Goal: Task Accomplishment & Management: Manage account settings

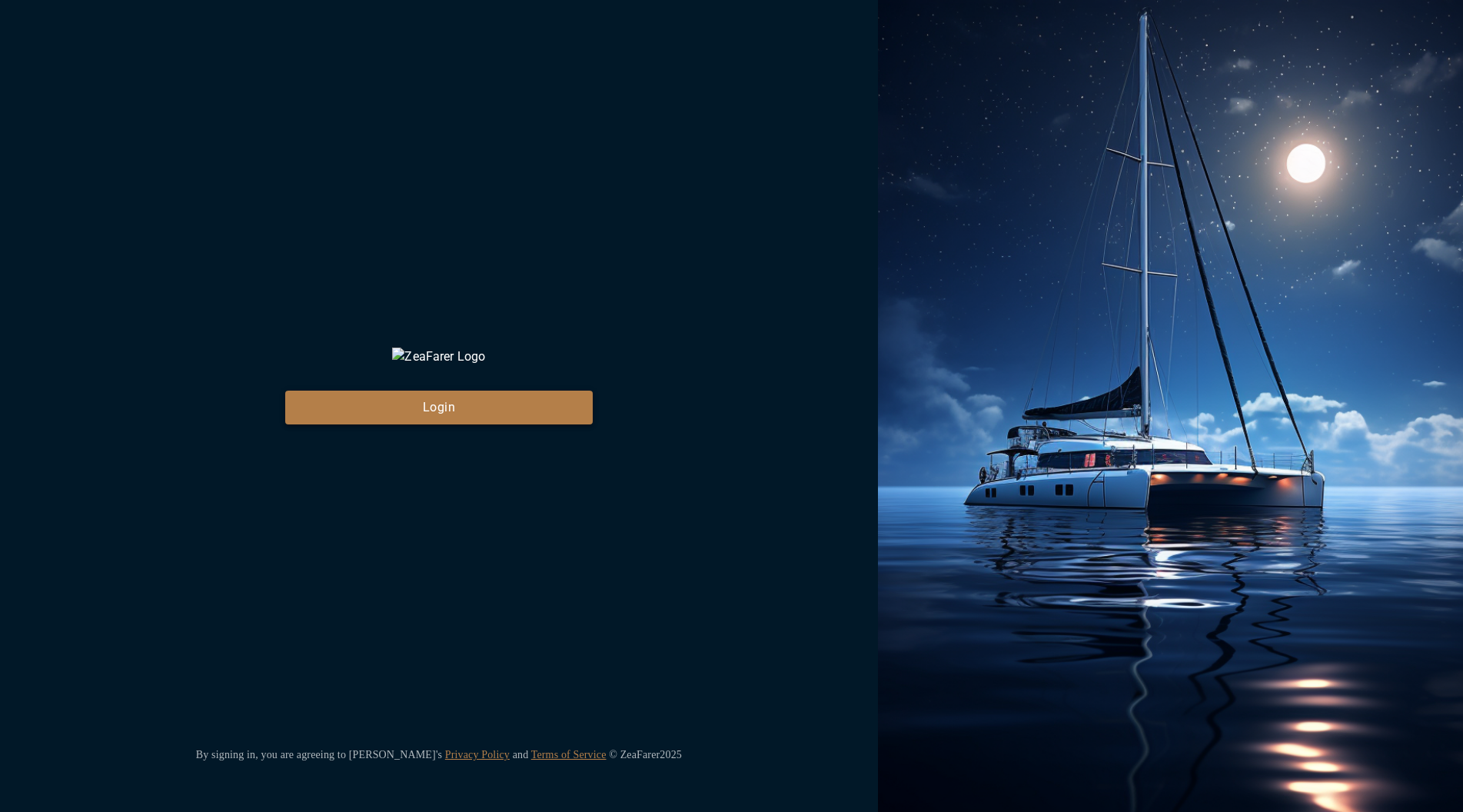
click at [470, 425] on button "Login" at bounding box center [439, 407] width 308 height 33
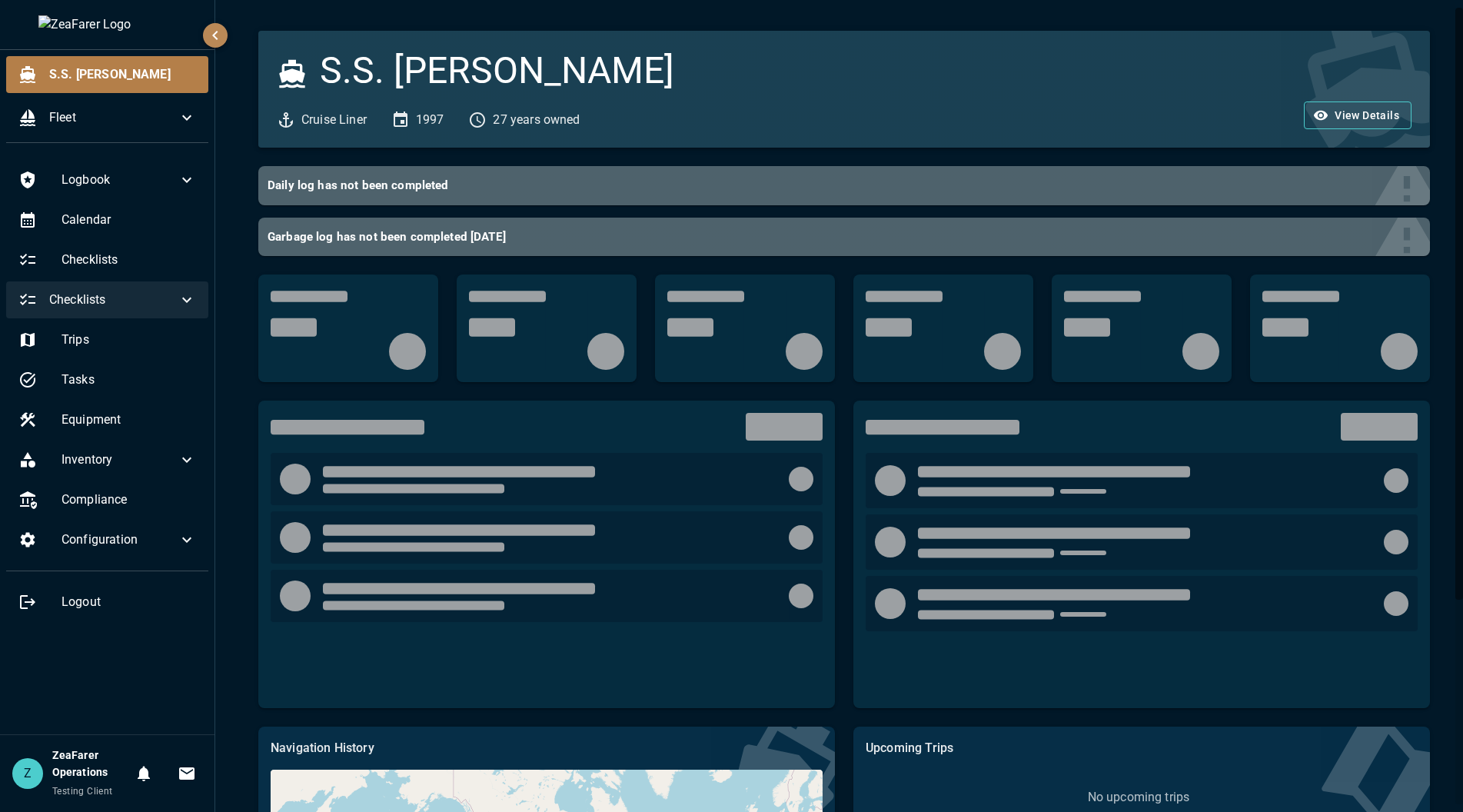
click at [134, 295] on span "Checklists" at bounding box center [113, 300] width 128 height 18
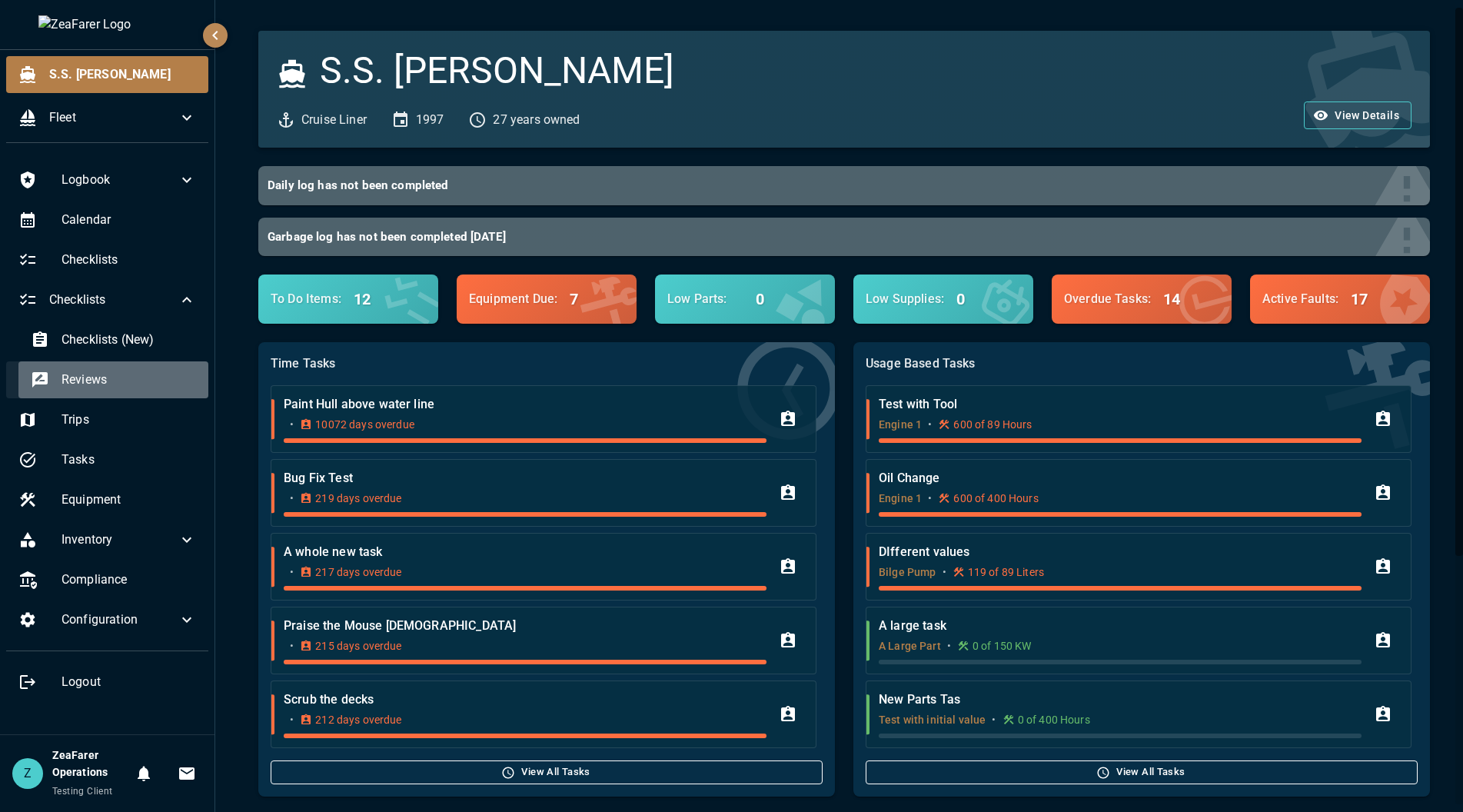
click at [136, 381] on span "Reviews" at bounding box center [128, 379] width 135 height 18
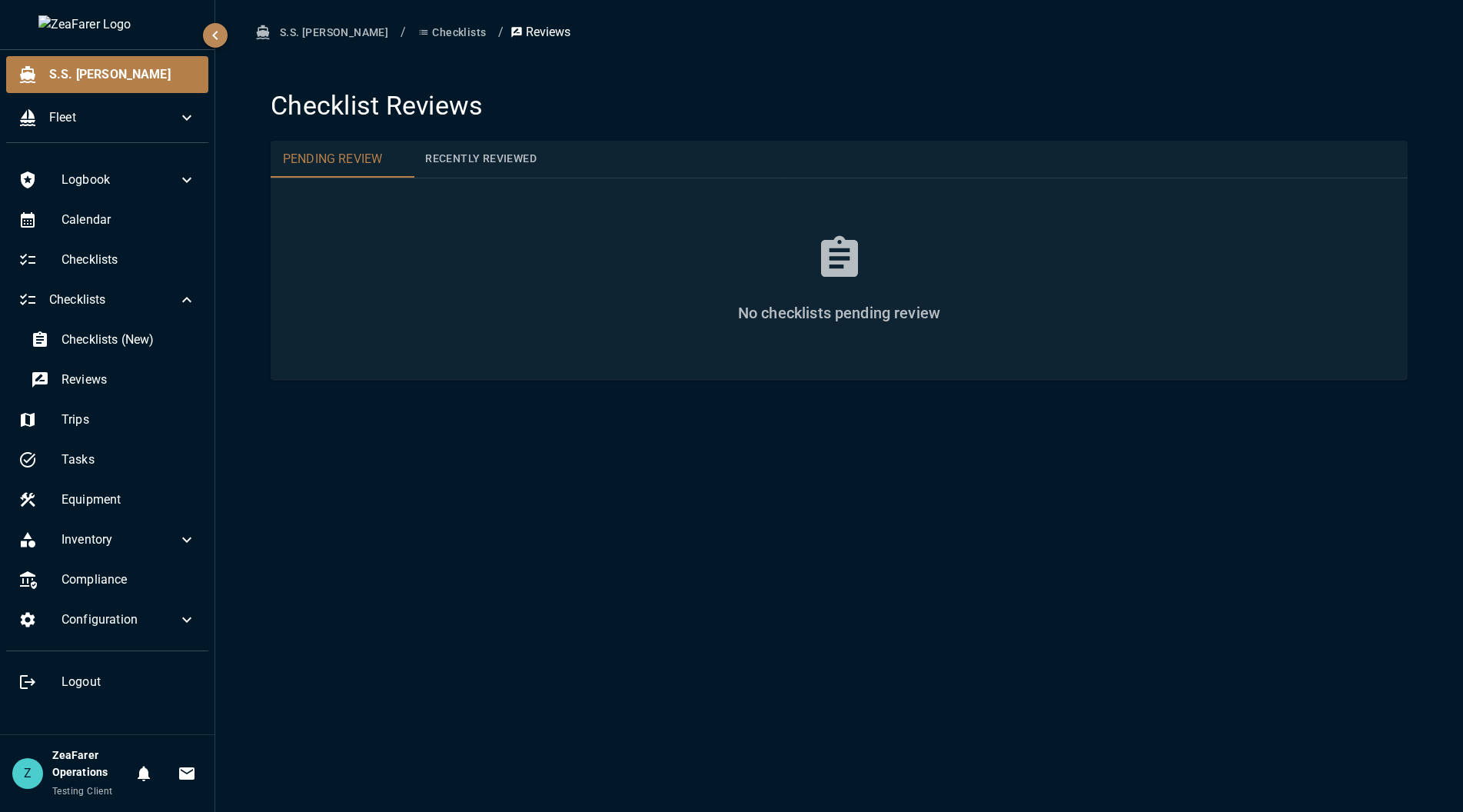
click at [505, 164] on button "Recently Reviewed" at bounding box center [480, 159] width 136 height 37
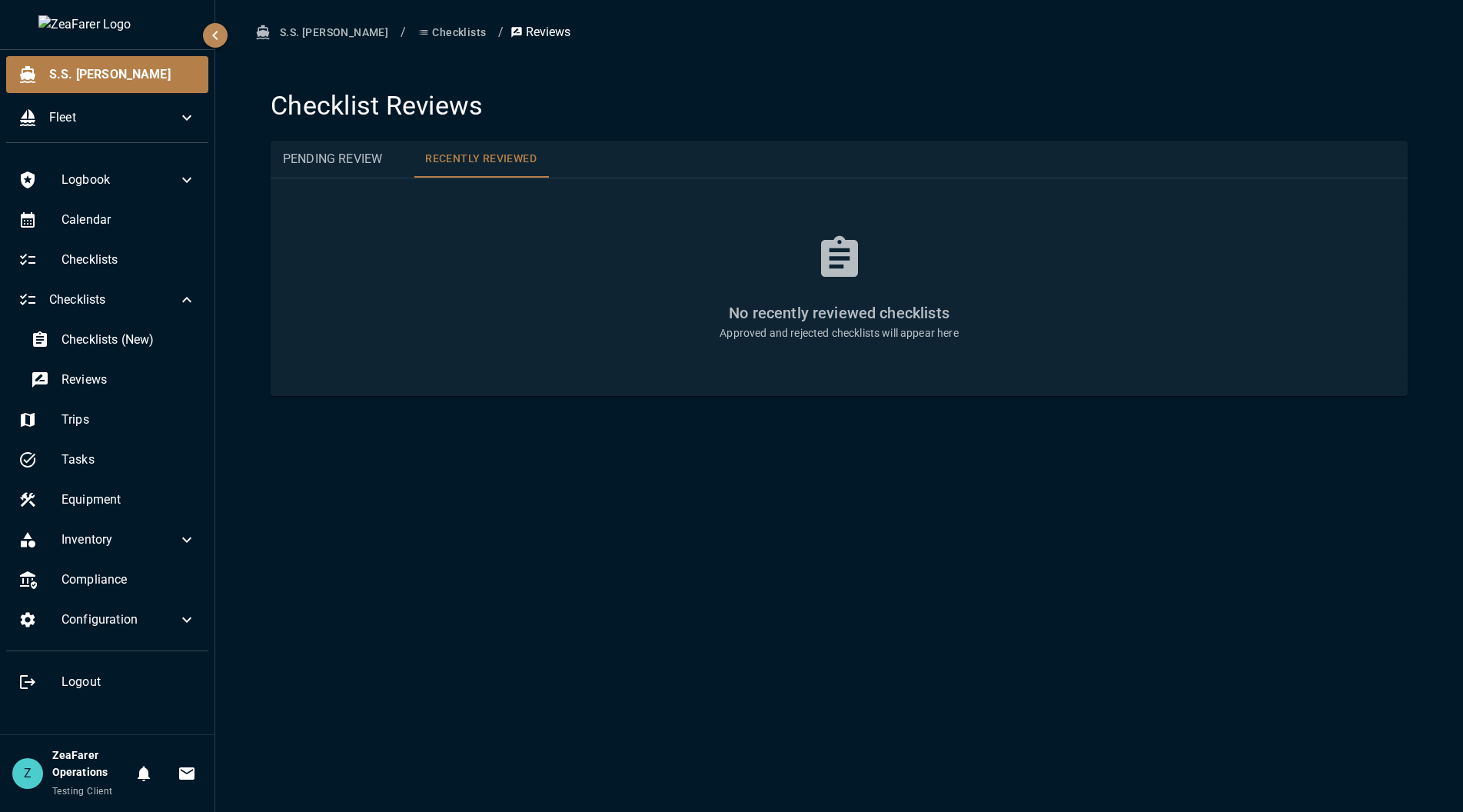
click at [328, 163] on span "Pending Review" at bounding box center [332, 159] width 99 height 18
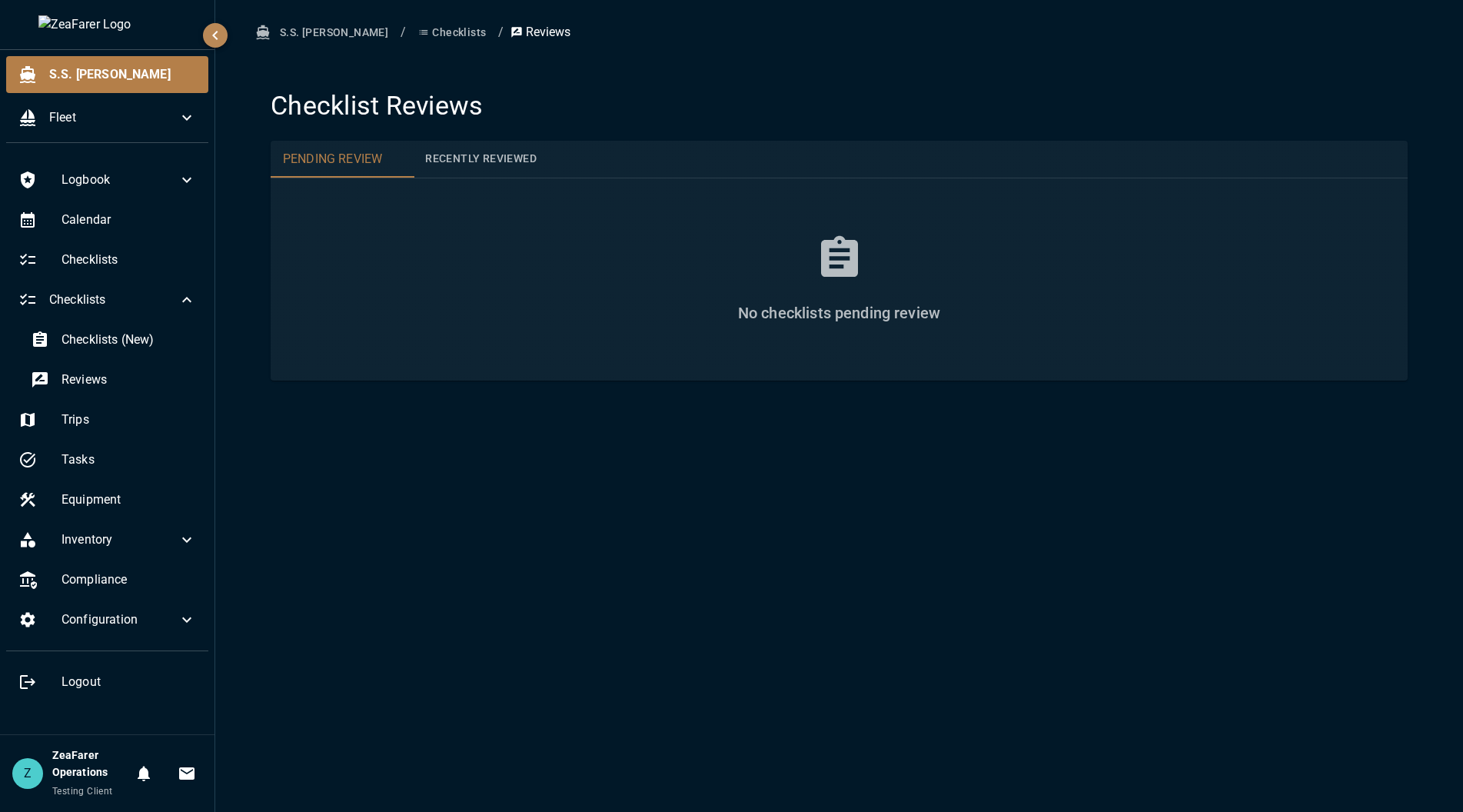
click at [115, 359] on div "Checklists (New) Reviews" at bounding box center [108, 361] width 202 height 80
click at [107, 371] on span "Reviews" at bounding box center [128, 379] width 135 height 18
click at [117, 339] on span "Checklists (New)" at bounding box center [128, 339] width 135 height 18
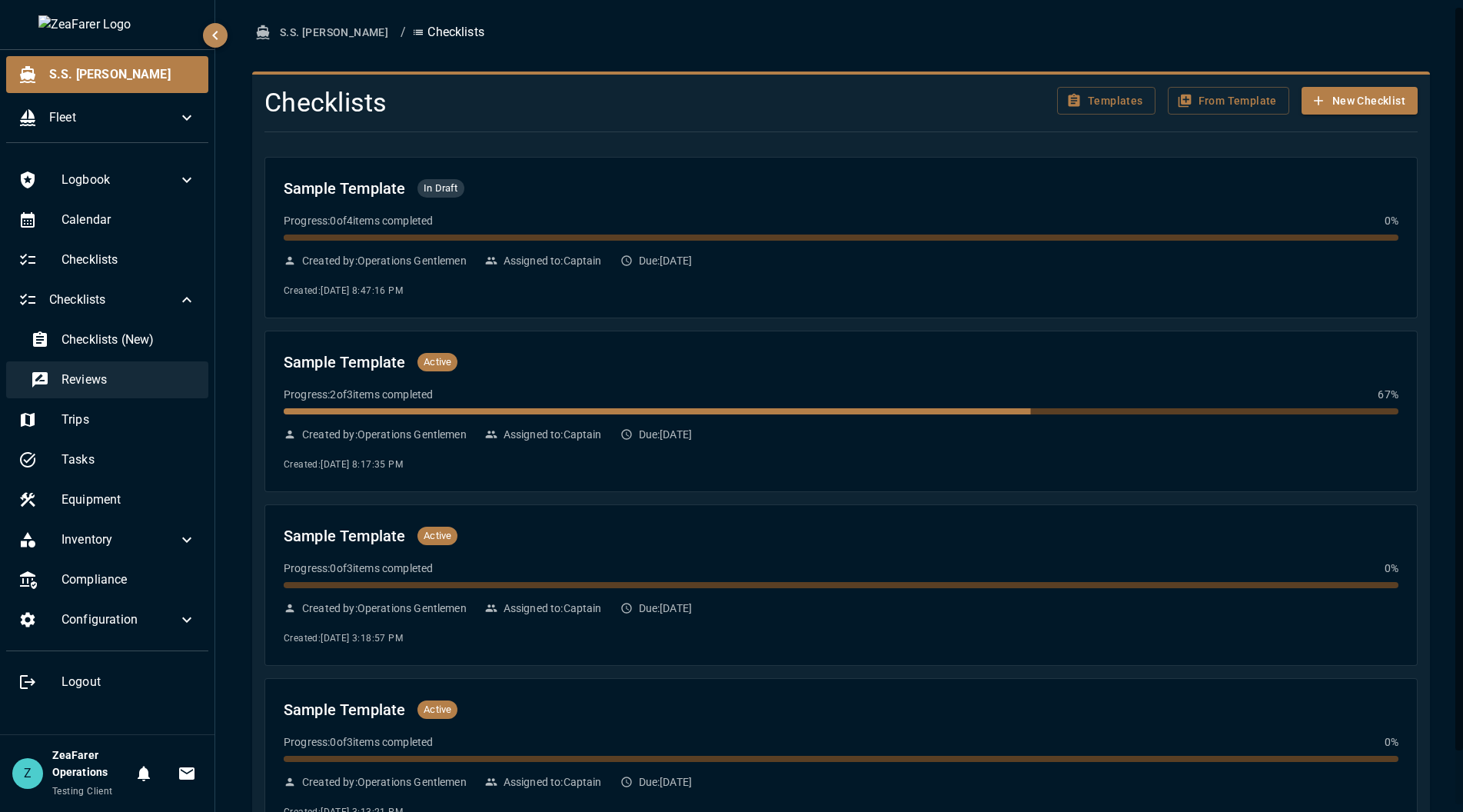
click at [104, 395] on div "Reviews" at bounding box center [113, 379] width 190 height 37
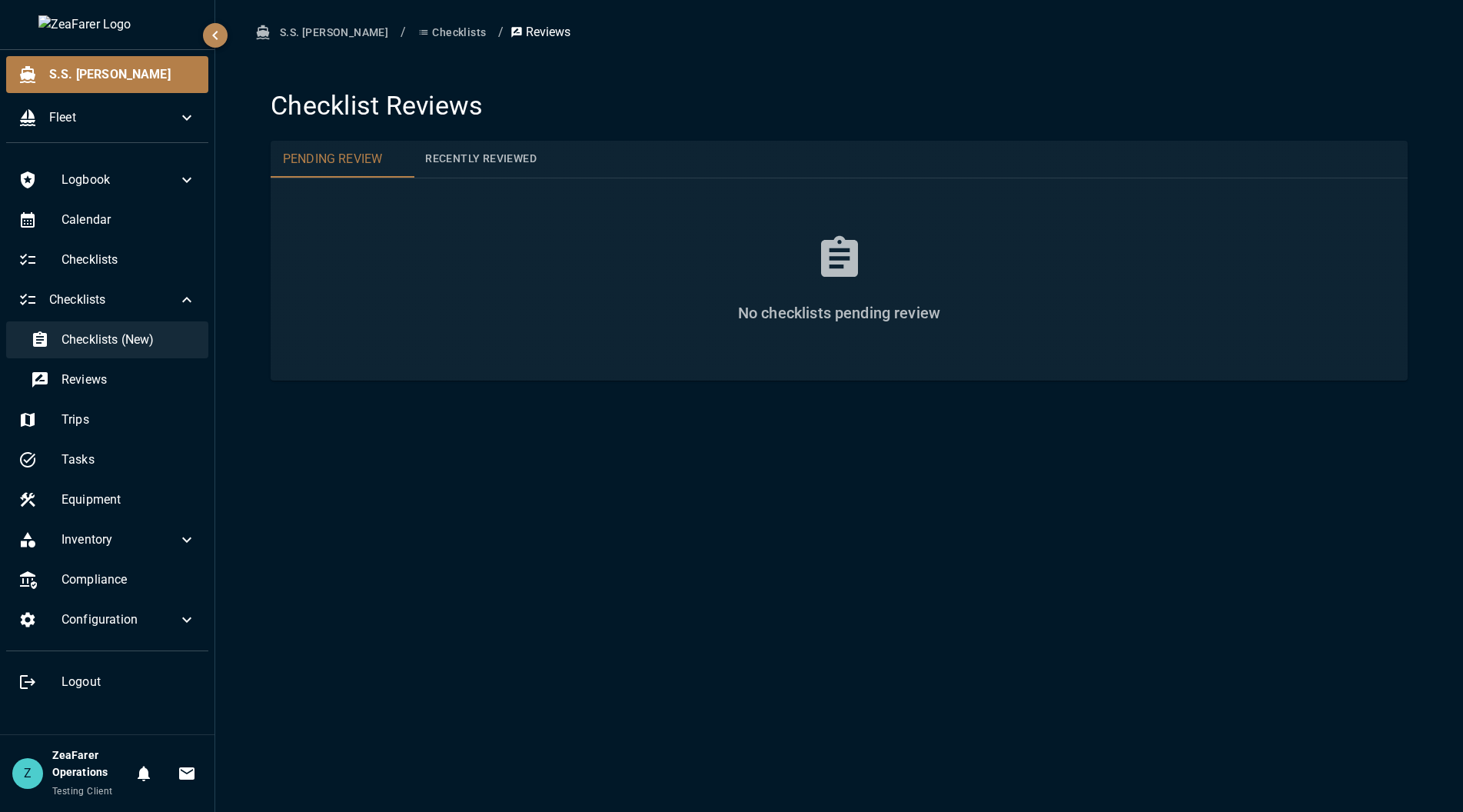
click at [151, 348] on span "Checklists (New)" at bounding box center [128, 339] width 135 height 18
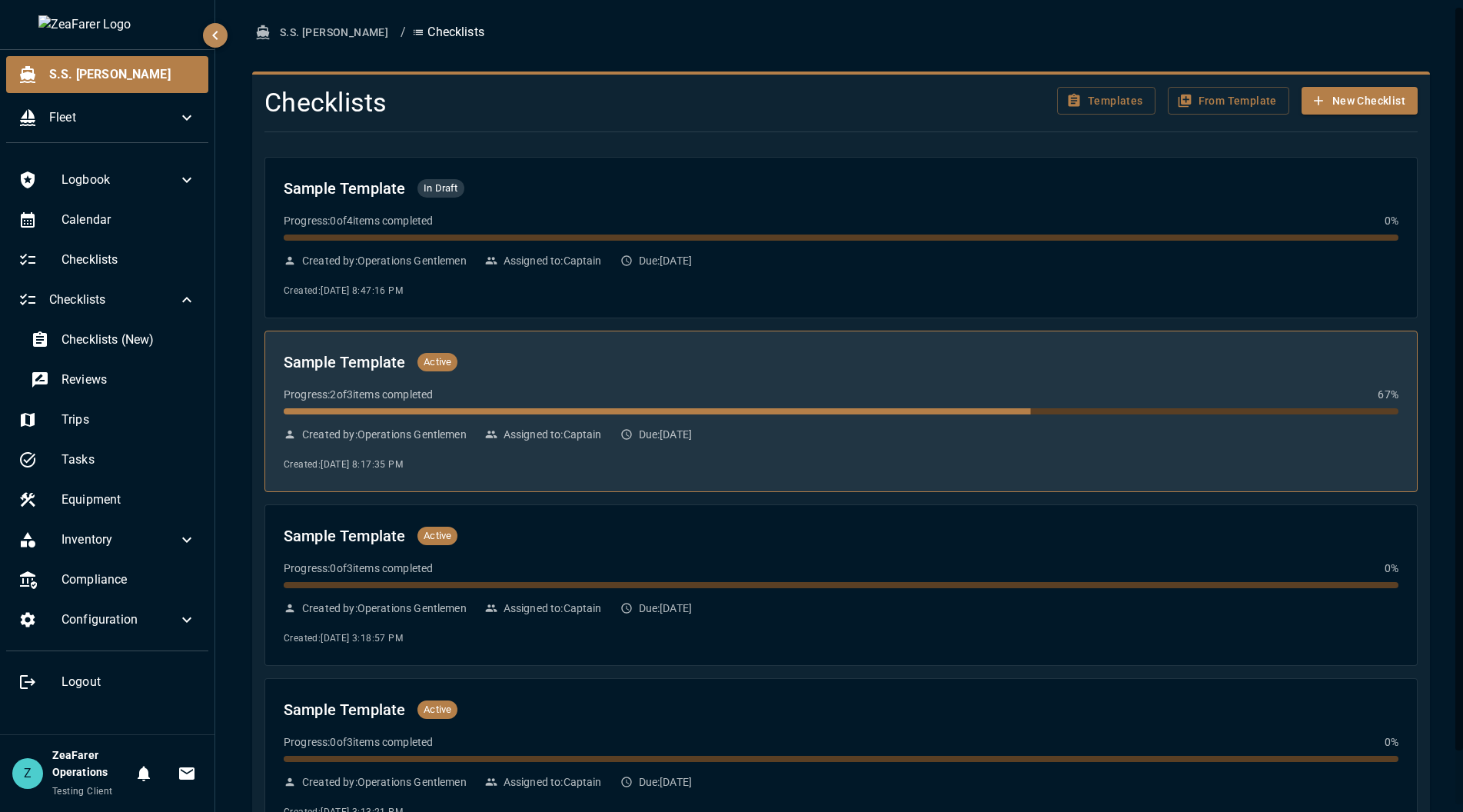
click at [814, 392] on div "Progress: 2 of 3 items completed 67 %" at bounding box center [841, 394] width 1115 height 15
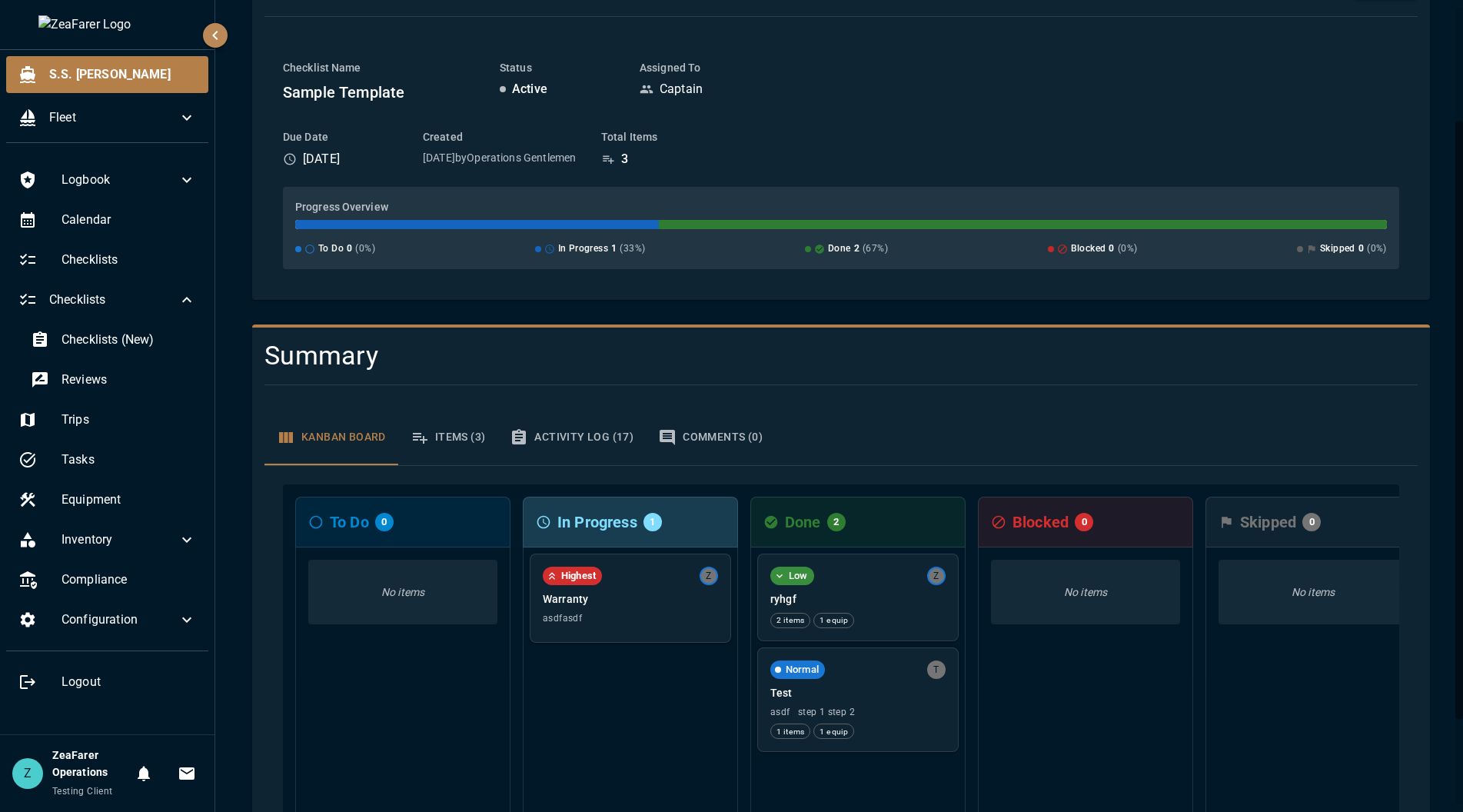
click at [692, 433] on button "Comments (0)" at bounding box center [710, 437] width 129 height 55
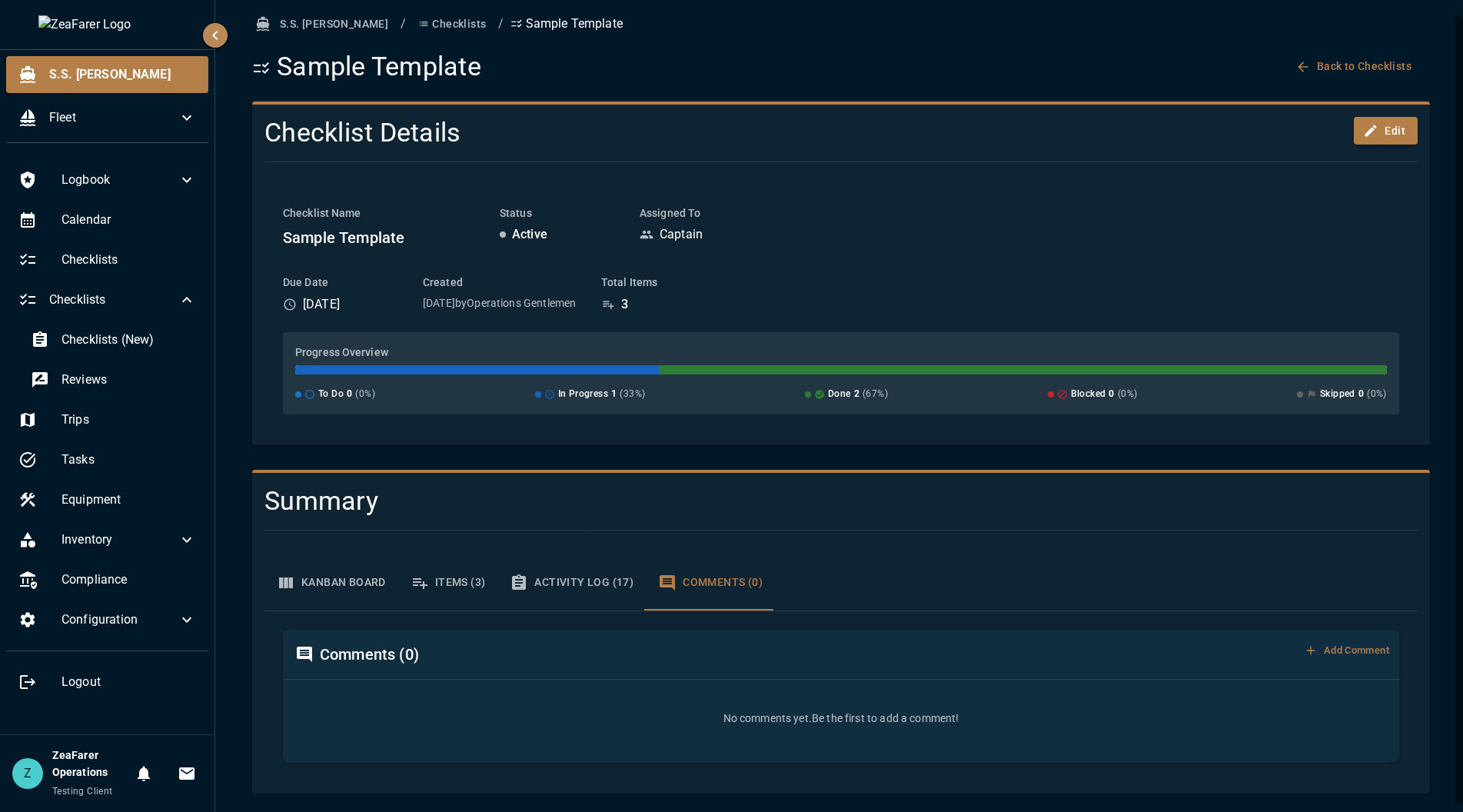
scroll to position [9, 0]
click at [1336, 638] on div "Comments ( 0 ) Add Comment" at bounding box center [841, 654] width 1116 height 49
click at [1347, 657] on button "Add Comment" at bounding box center [1347, 651] width 92 height 24
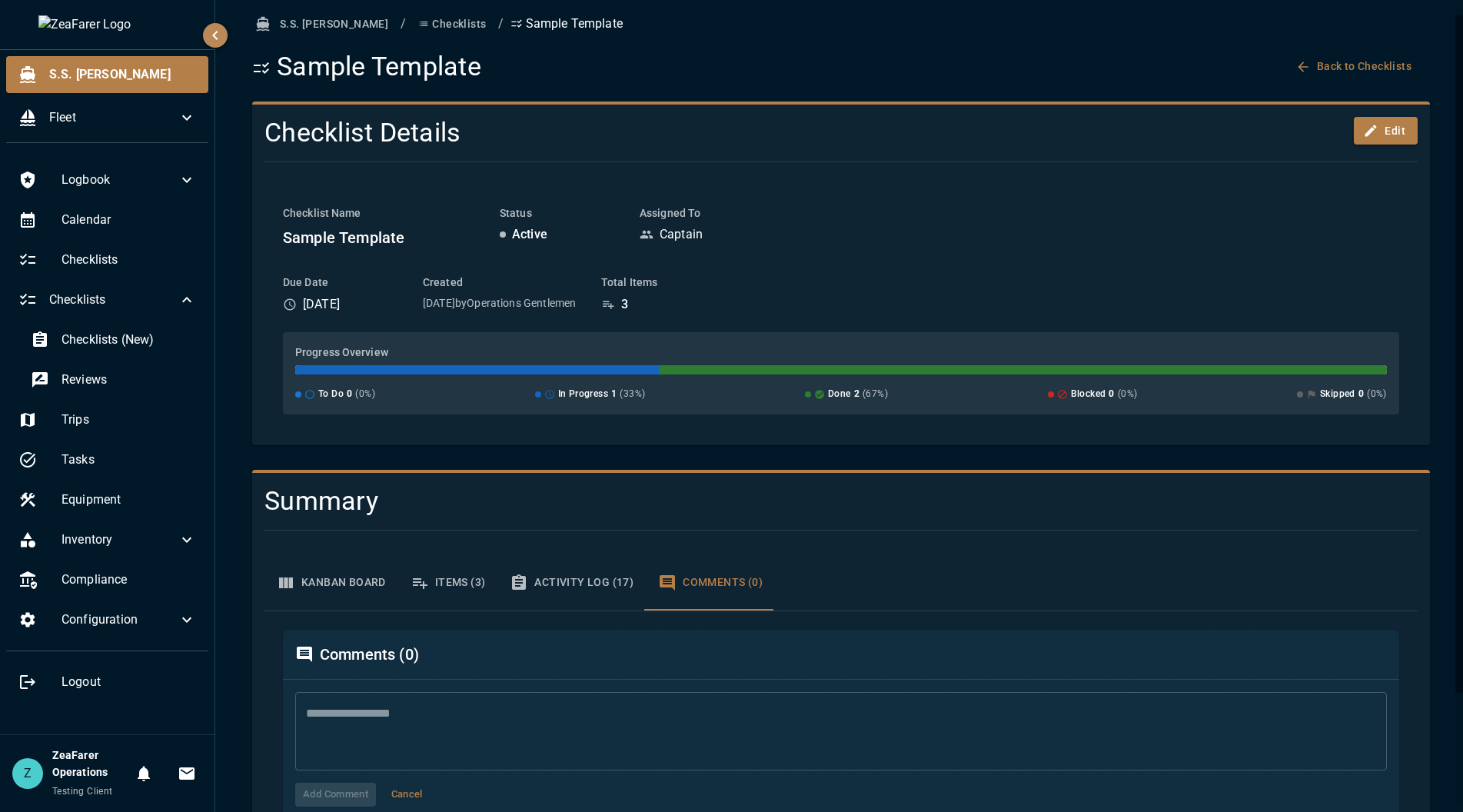
scroll to position [142, 0]
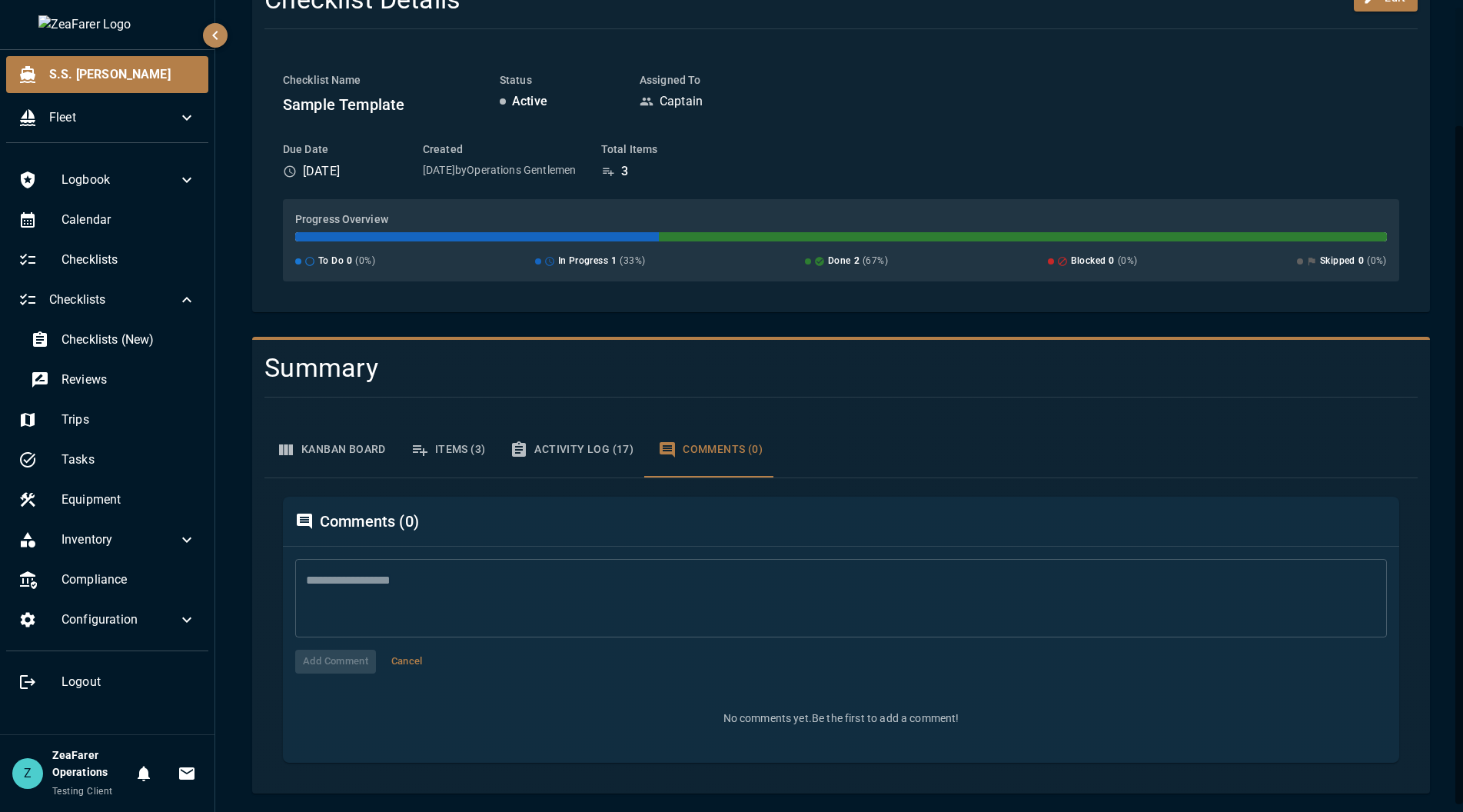
click at [579, 608] on textarea at bounding box center [841, 598] width 1070 height 53
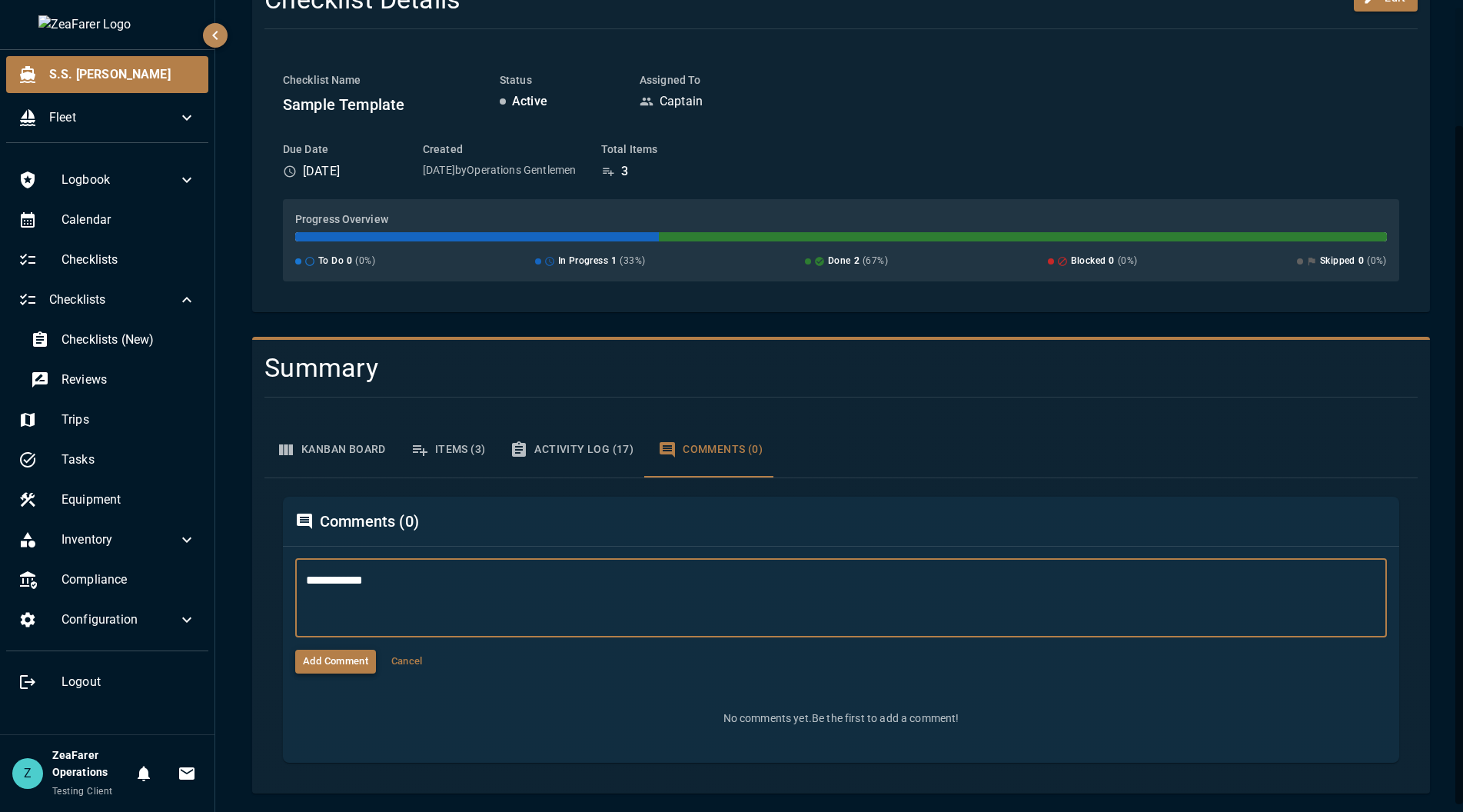
type textarea "**********"
click at [336, 666] on button "Add Comment" at bounding box center [335, 661] width 80 height 24
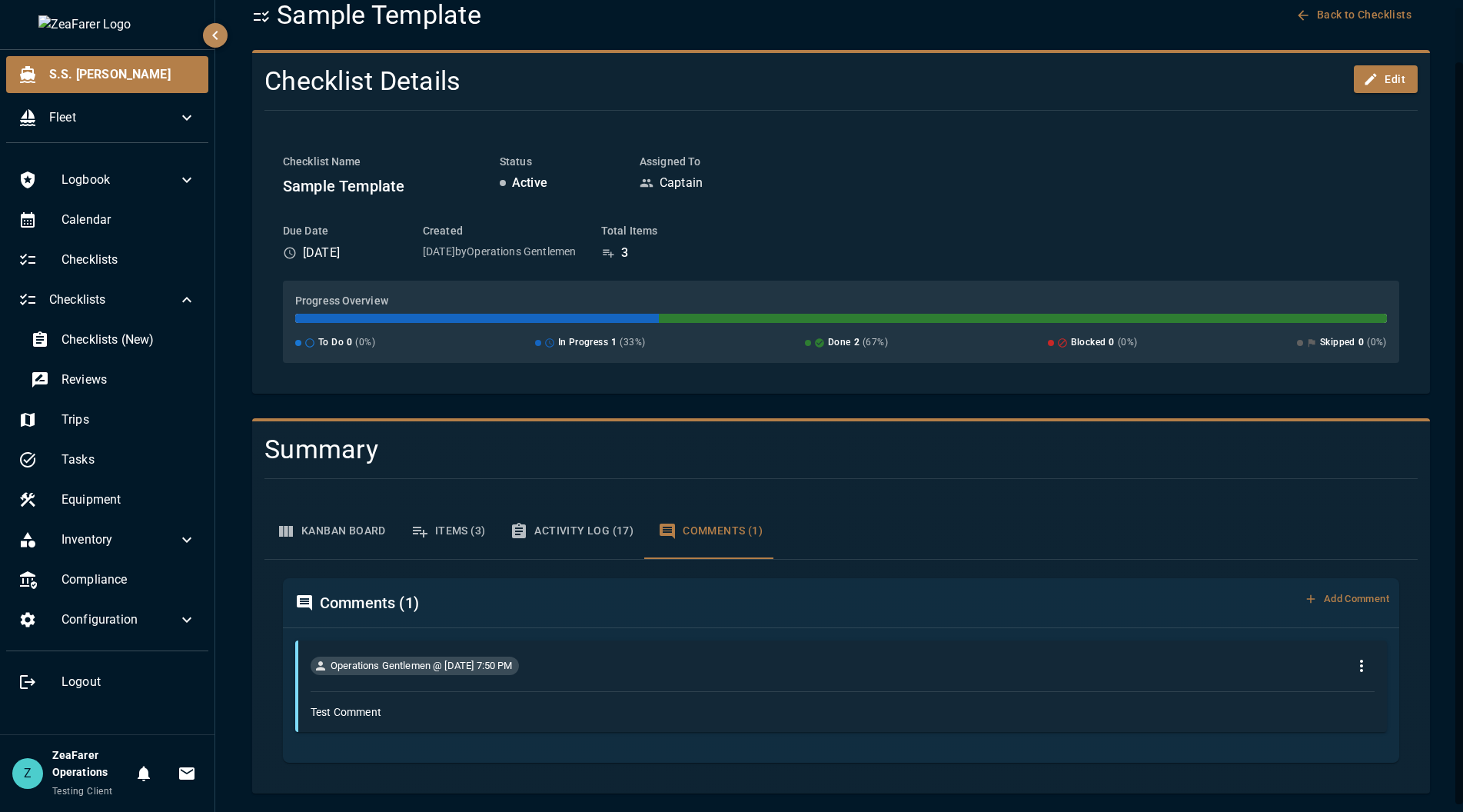
scroll to position [60, 0]
click at [1352, 666] on icon "comment options" at bounding box center [1361, 665] width 18 height 18
click at [1337, 655] on div at bounding box center [732, 406] width 1463 height 812
click at [1348, 653] on button "comment options" at bounding box center [1361, 665] width 26 height 26
click at [472, 536] on div at bounding box center [732, 406] width 1463 height 812
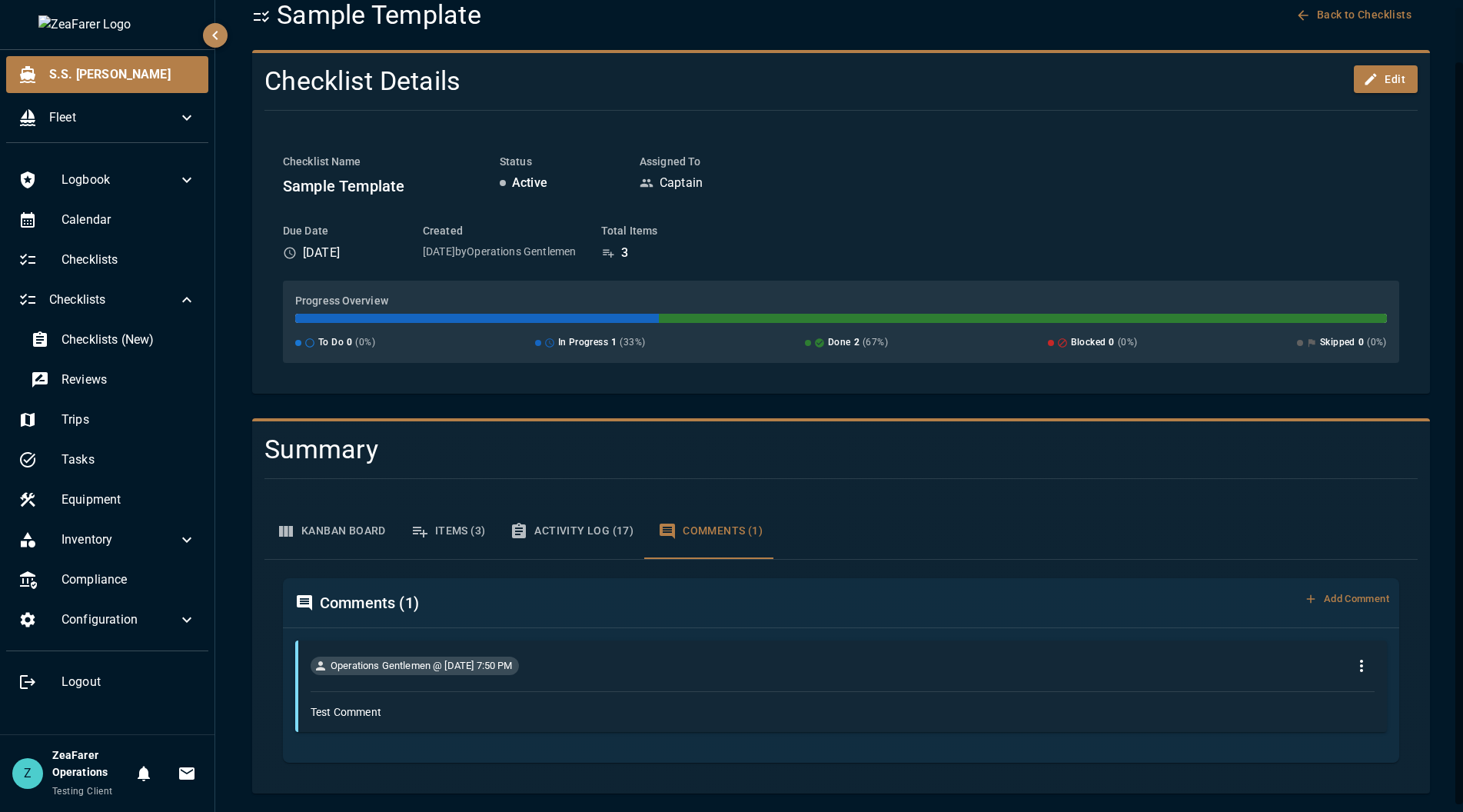
click at [453, 520] on button "Items (3)" at bounding box center [448, 531] width 100 height 55
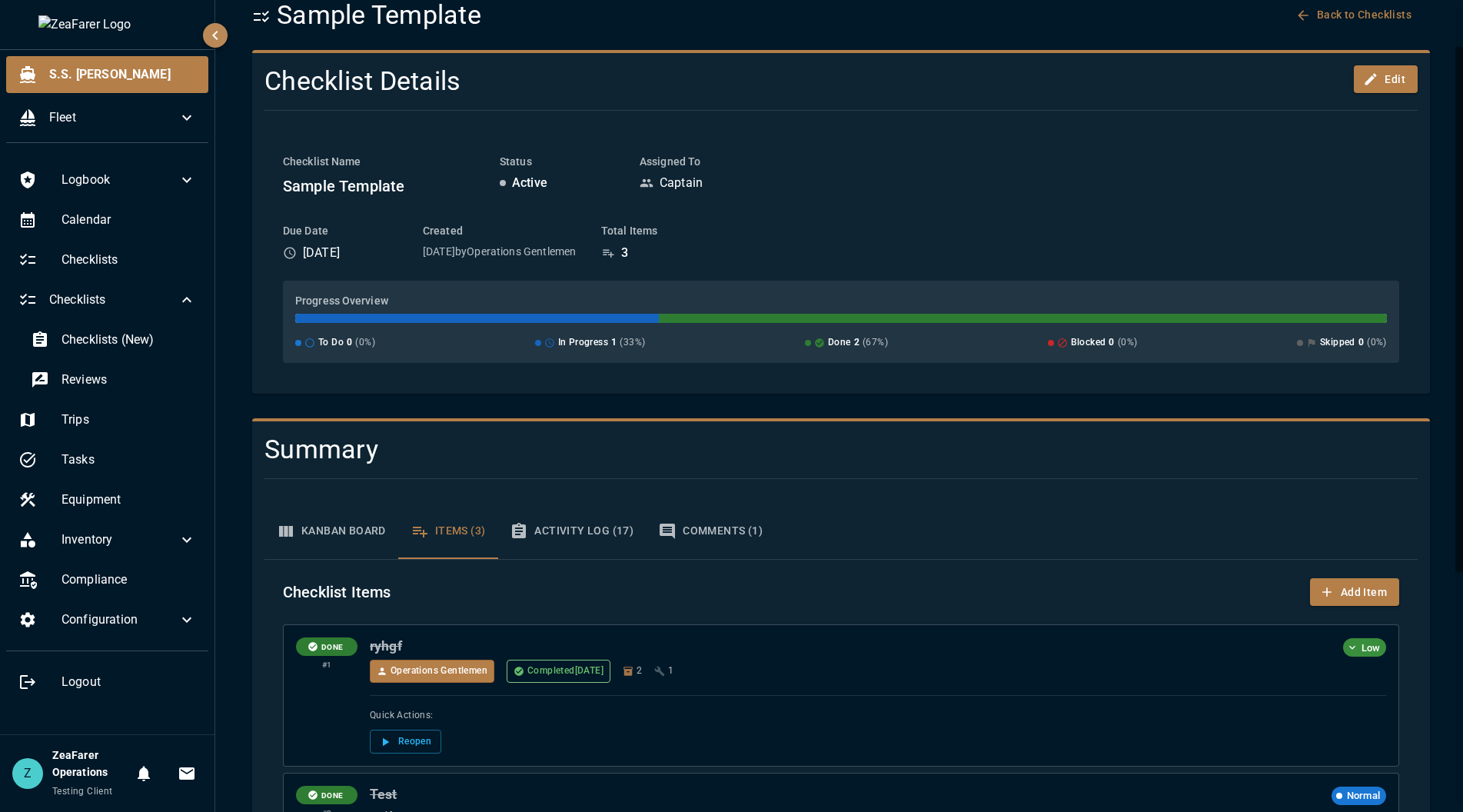
click at [731, 535] on button "Comments (1)" at bounding box center [710, 531] width 129 height 55
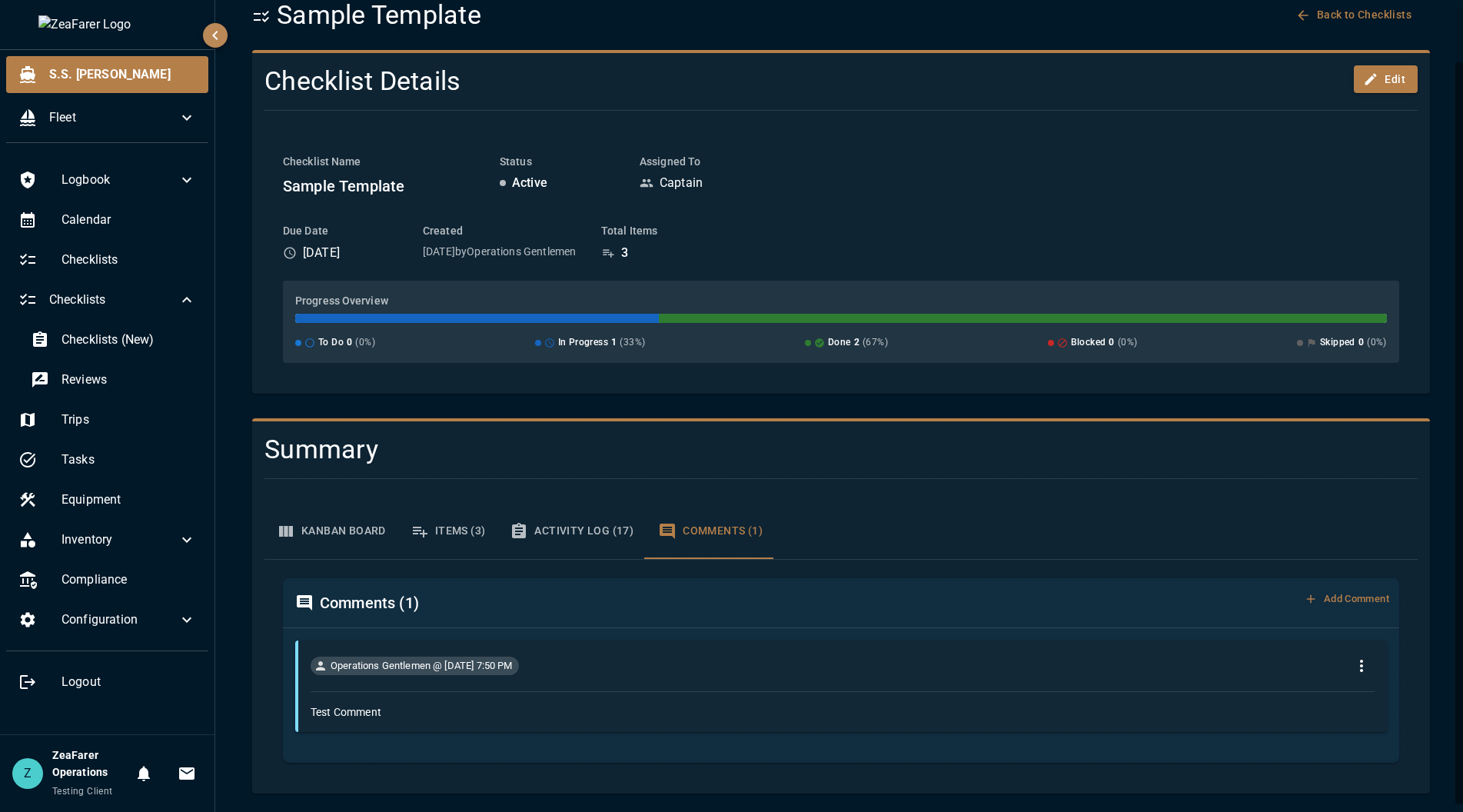
click at [335, 525] on button "Kanban Board" at bounding box center [331, 531] width 134 height 55
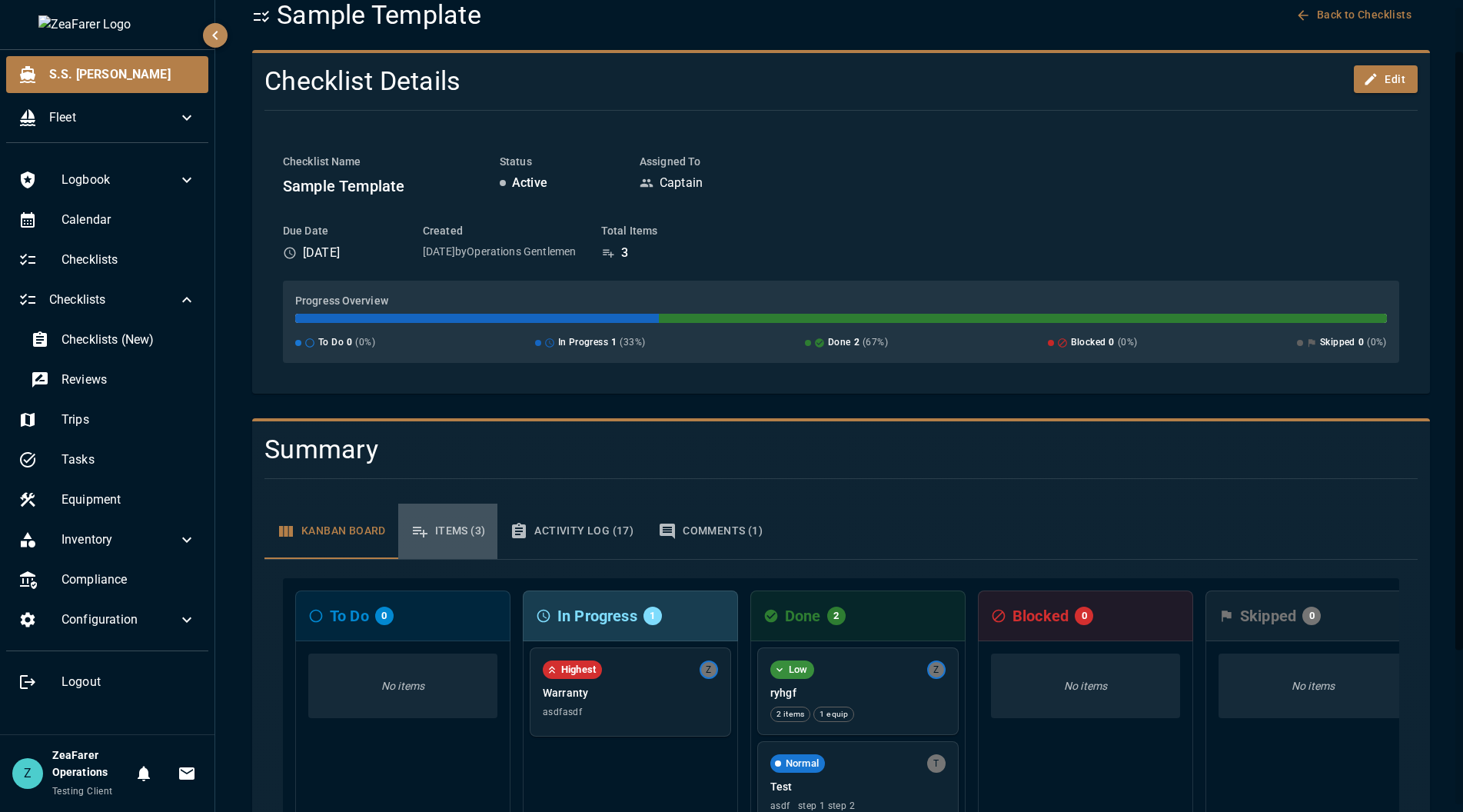
click at [456, 524] on button "Items (3)" at bounding box center [448, 531] width 100 height 55
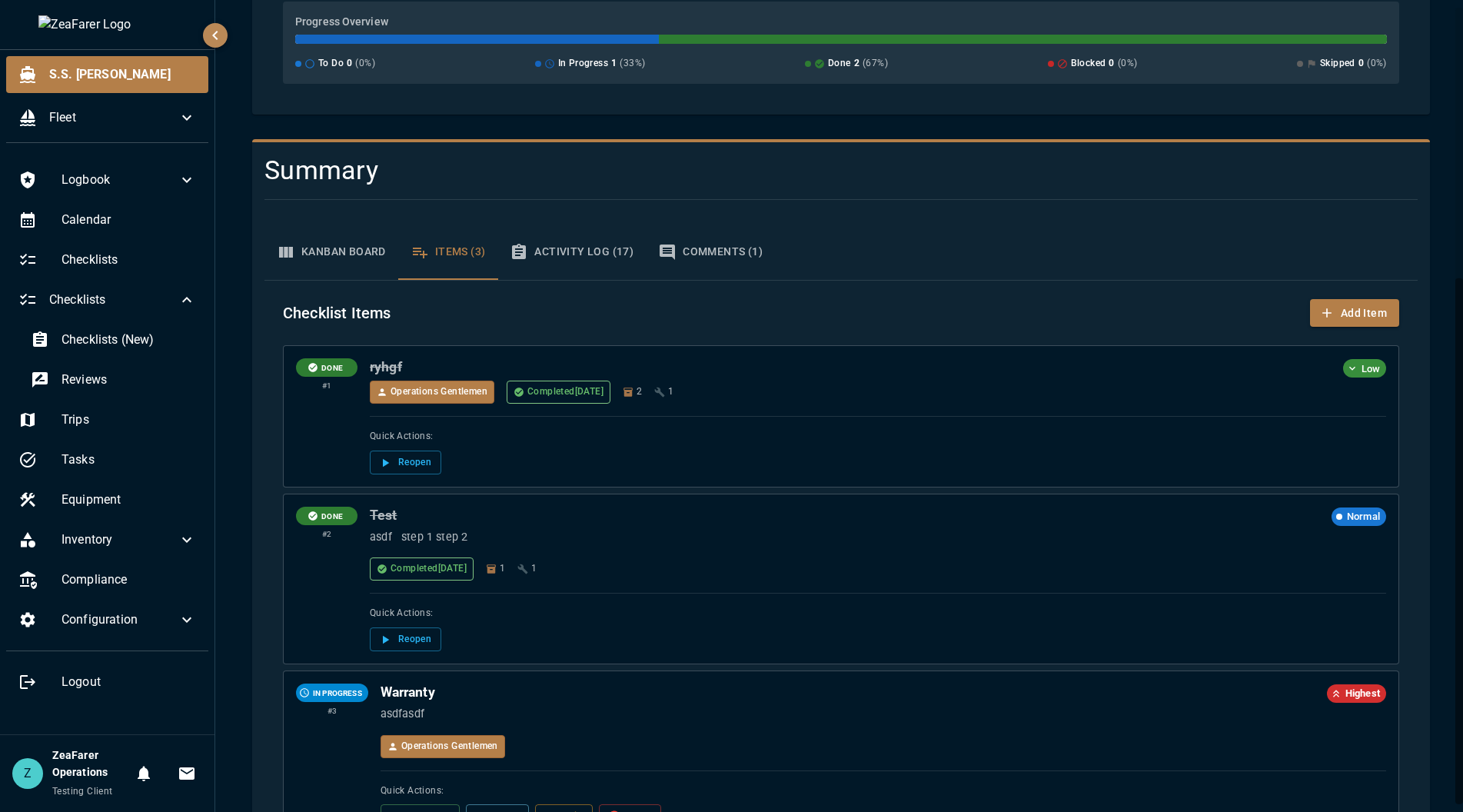
scroll to position [418, 0]
